Goal: Information Seeking & Learning: Learn about a topic

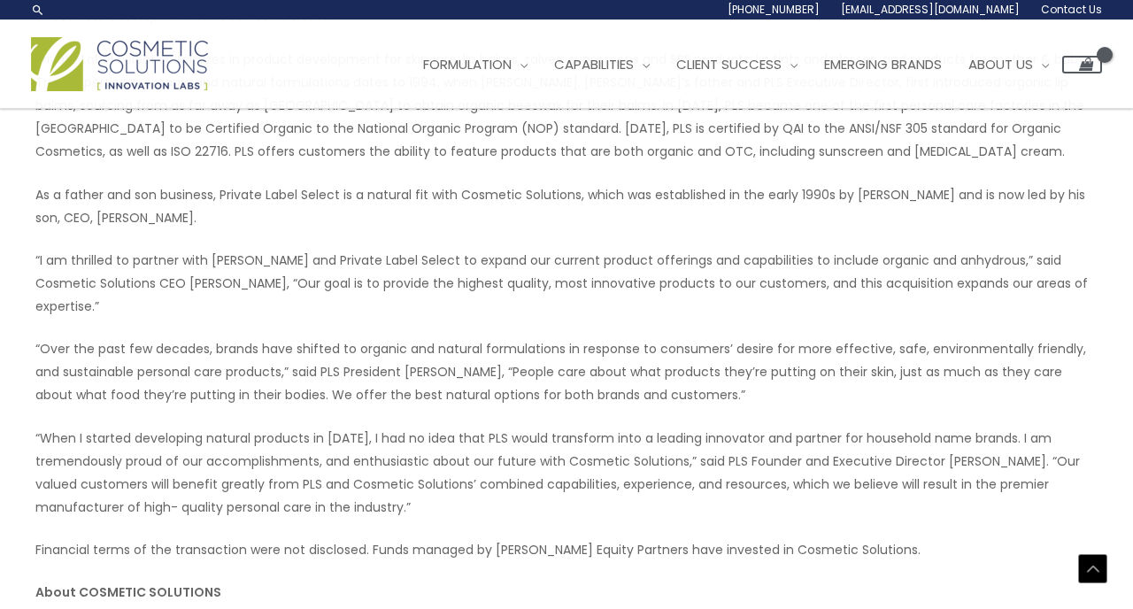
scroll to position [591, 0]
click at [137, 66] on img at bounding box center [119, 64] width 177 height 54
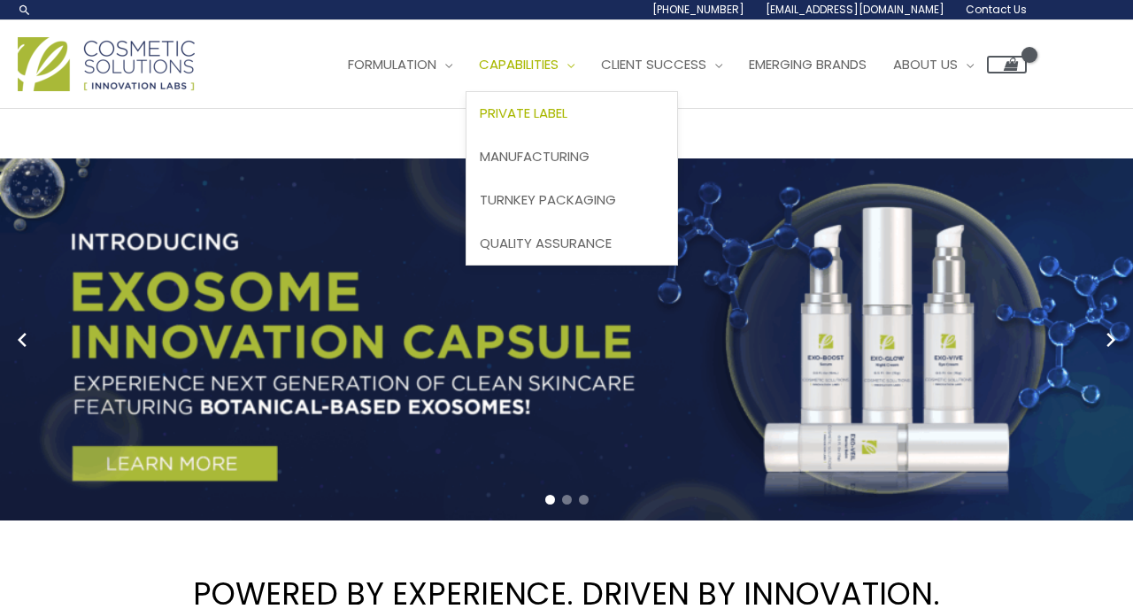
click at [568, 112] on span "Private Label" at bounding box center [524, 113] width 88 height 19
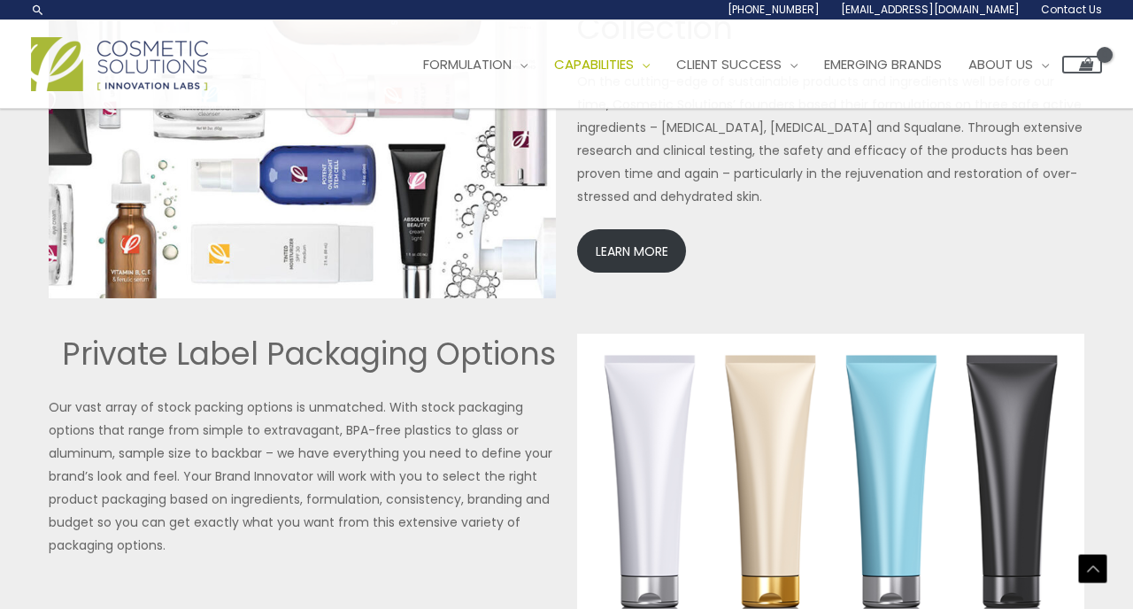
scroll to position [3944, 0]
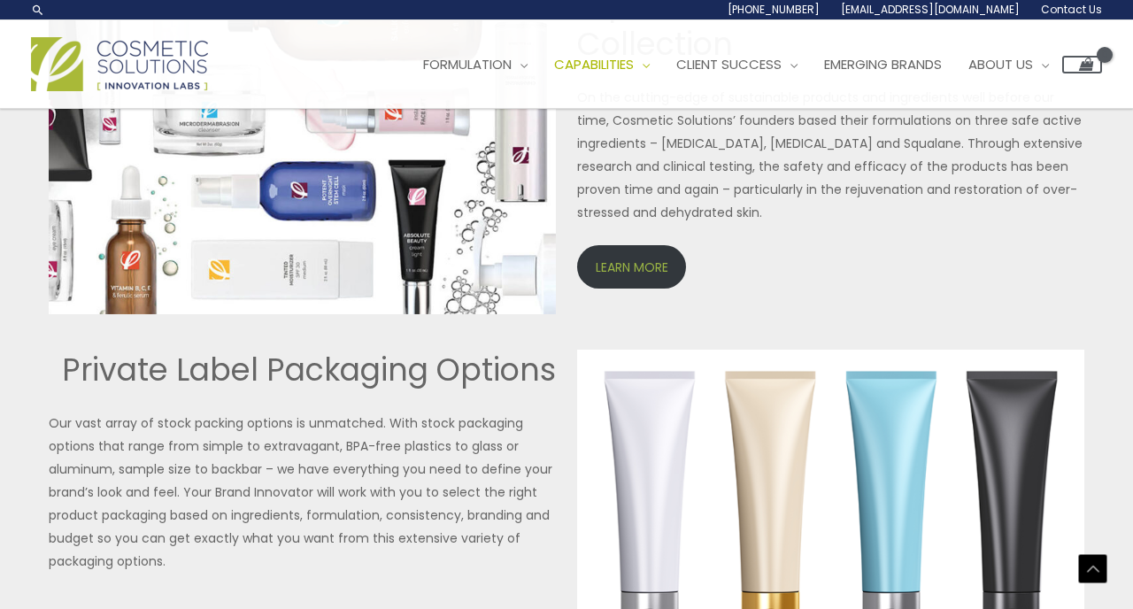
click at [626, 267] on link "LEARN MORE" at bounding box center [631, 266] width 109 height 43
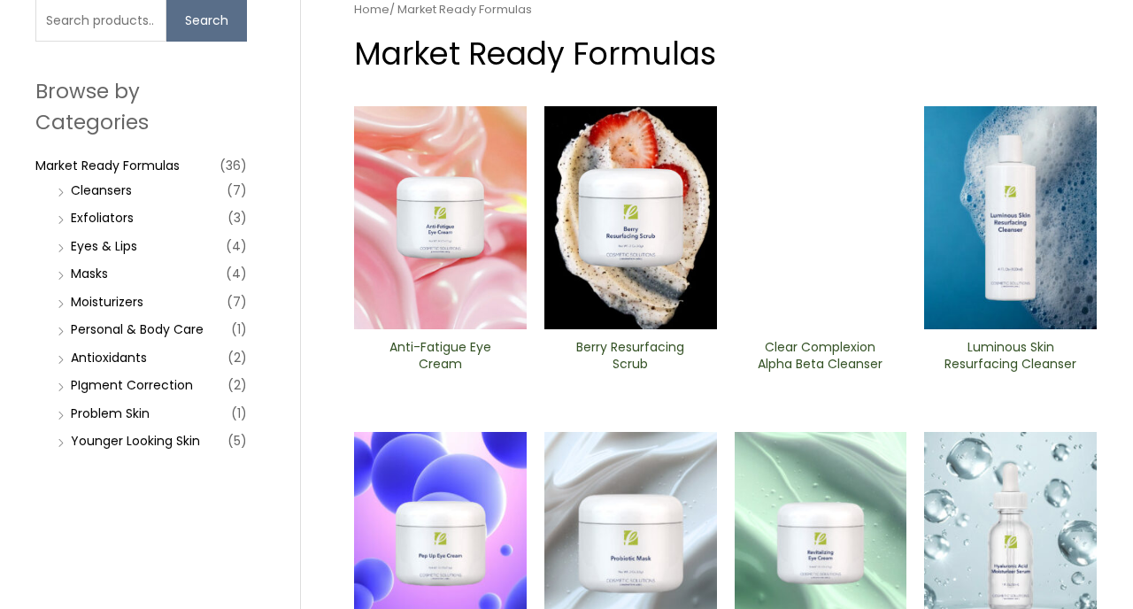
scroll to position [137, 0]
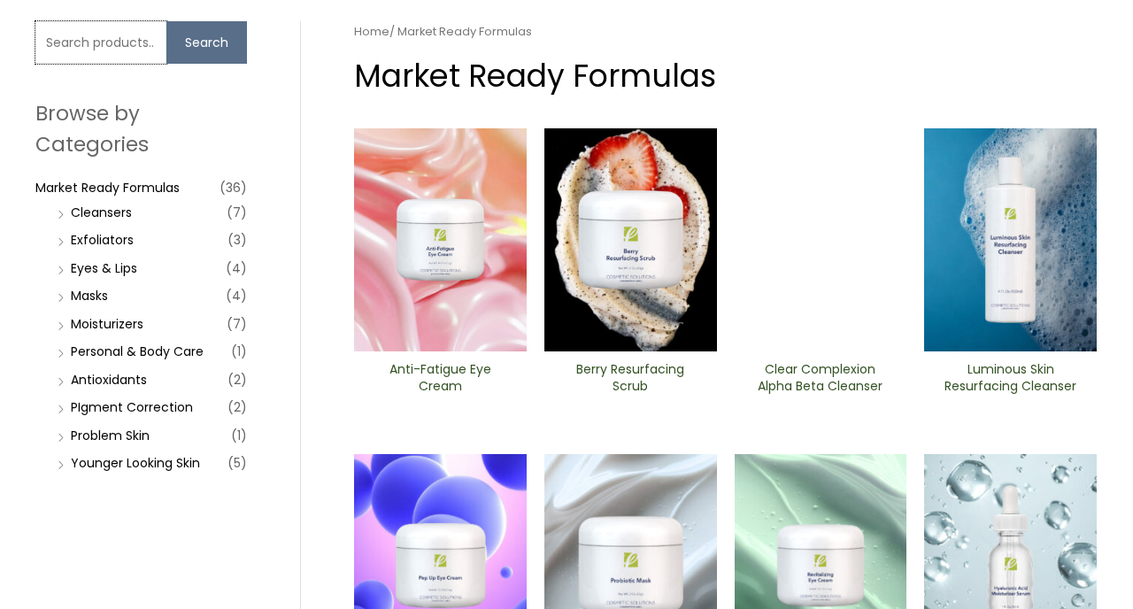
click at [103, 47] on input "Search for:" at bounding box center [100, 42] width 131 height 43
type input "[PERSON_NAME]"
click at [208, 37] on button "Search" at bounding box center [206, 42] width 81 height 43
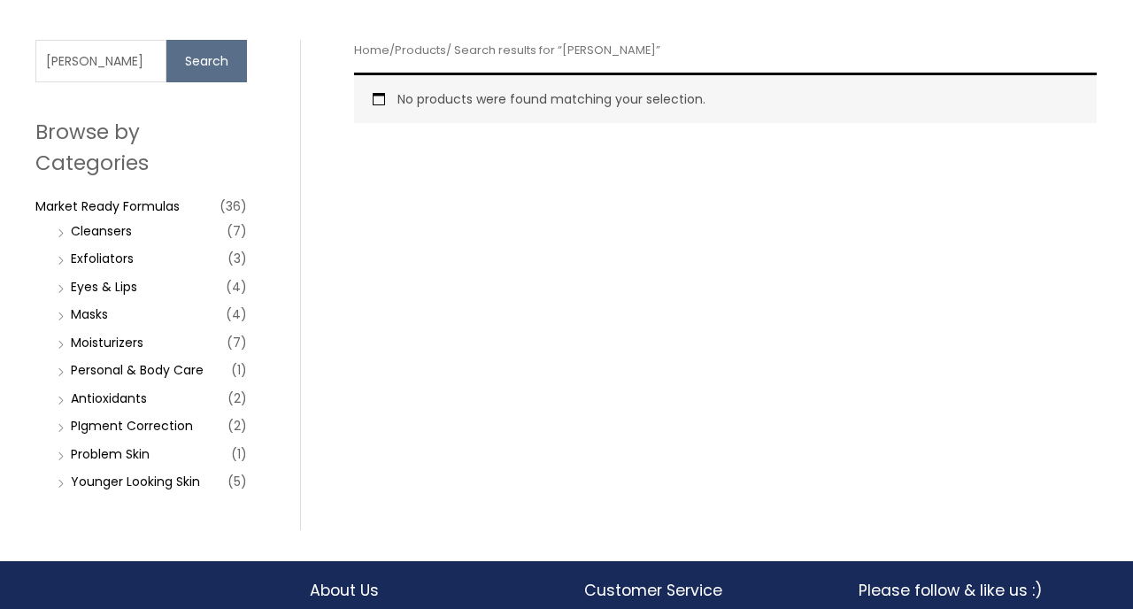
scroll to position [120, 0]
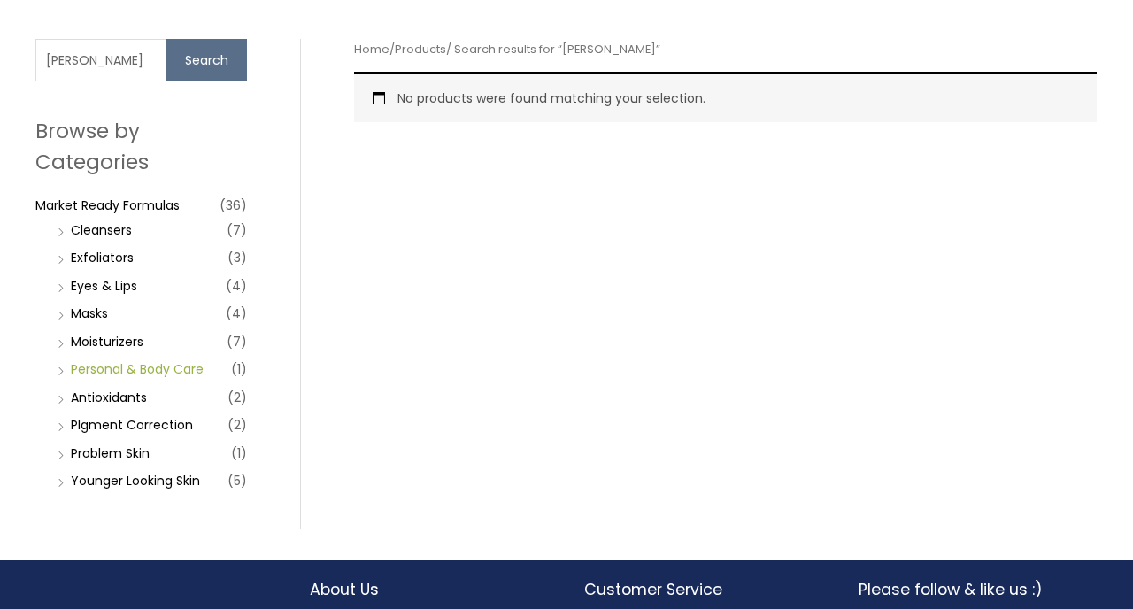
click at [156, 369] on link "Personal & Body Care" at bounding box center [137, 369] width 133 height 18
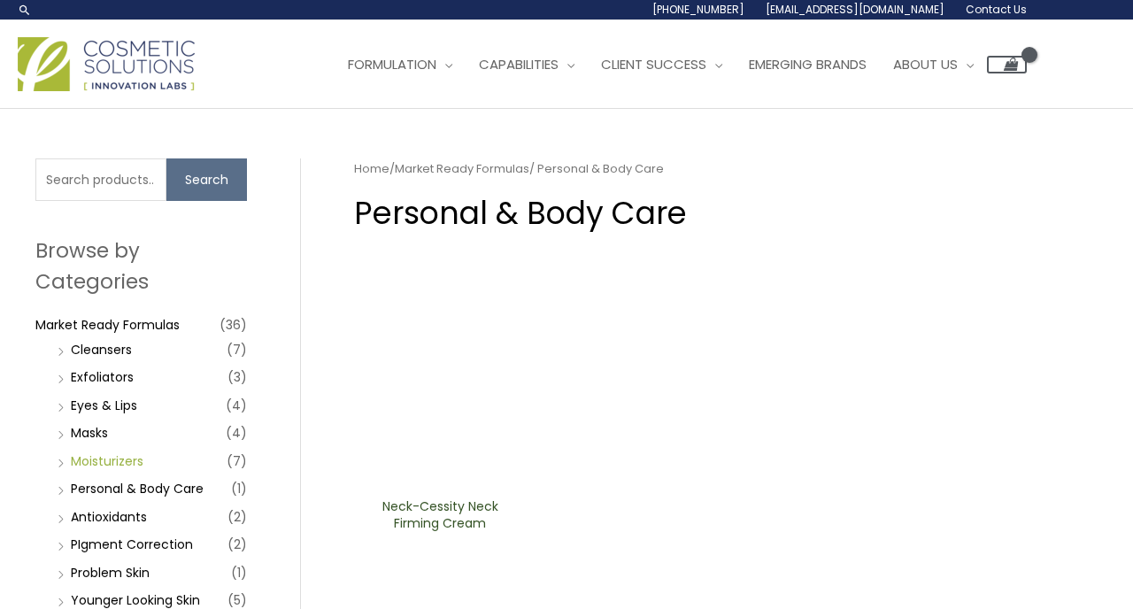
click at [131, 460] on link "Moisturizers" at bounding box center [107, 461] width 73 height 18
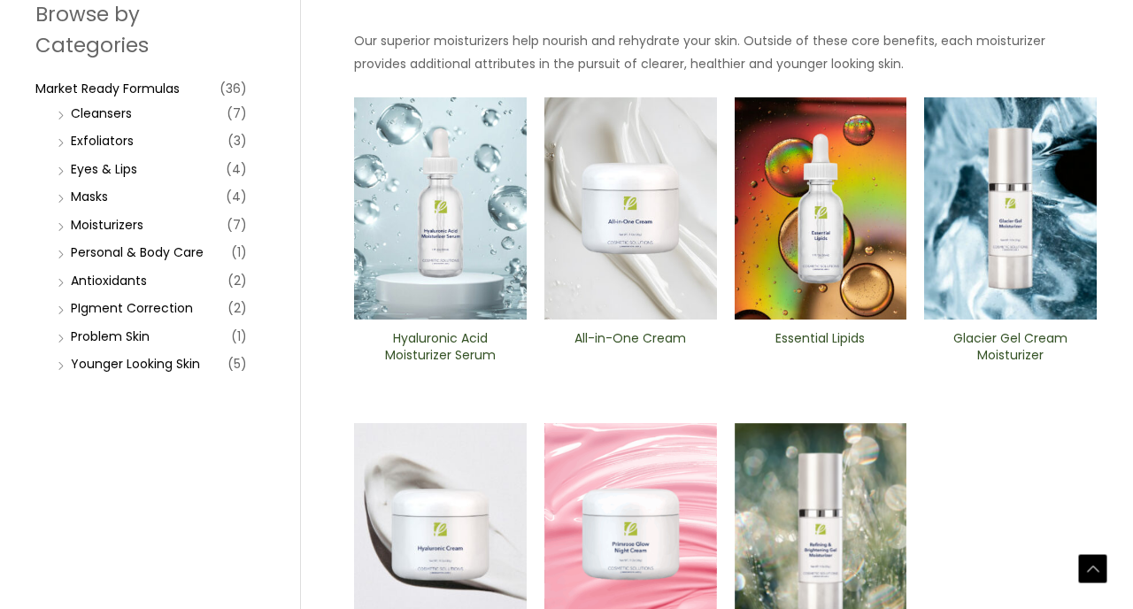
scroll to position [280, 0]
